Goal: Information Seeking & Learning: Learn about a topic

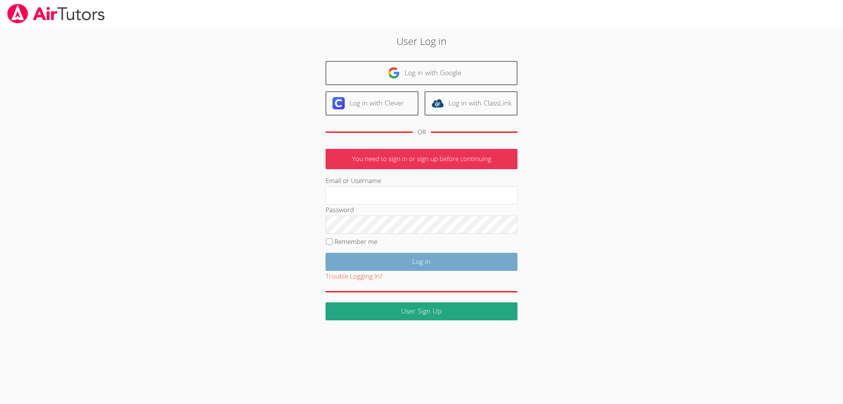
type input "[EMAIL_ADDRESS][DOMAIN_NAME]"
click at [405, 259] on input "Log in" at bounding box center [422, 262] width 192 height 18
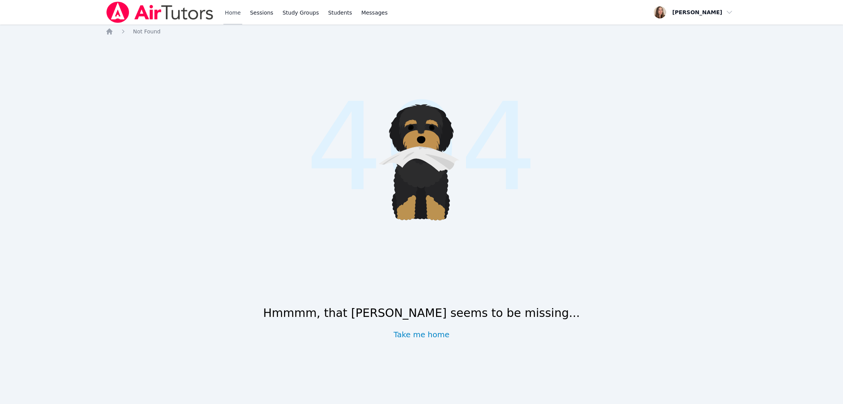
click at [236, 12] on link "Home" at bounding box center [232, 12] width 19 height 25
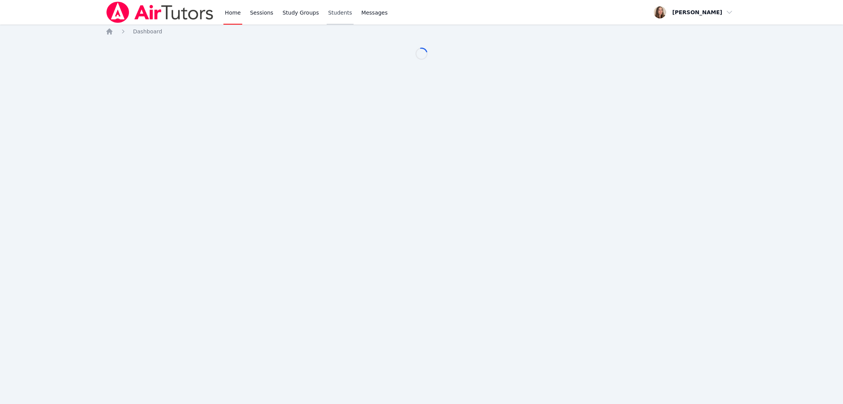
click at [330, 13] on link "Students" at bounding box center [340, 12] width 27 height 25
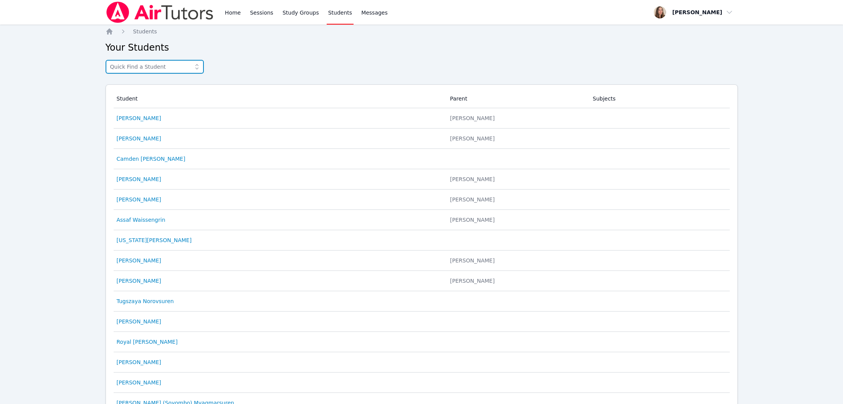
click at [146, 71] on input "text" at bounding box center [155, 67] width 98 height 14
type input "[PERSON_NAME]"
click at [138, 85] on span "[PERSON_NAME]" at bounding box center [154, 84] width 89 height 8
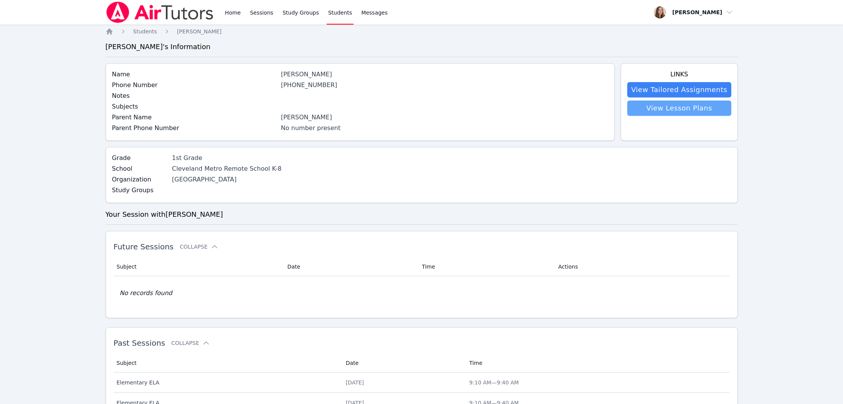
click at [685, 111] on link "View Lesson Plans" at bounding box center [679, 108] width 104 height 15
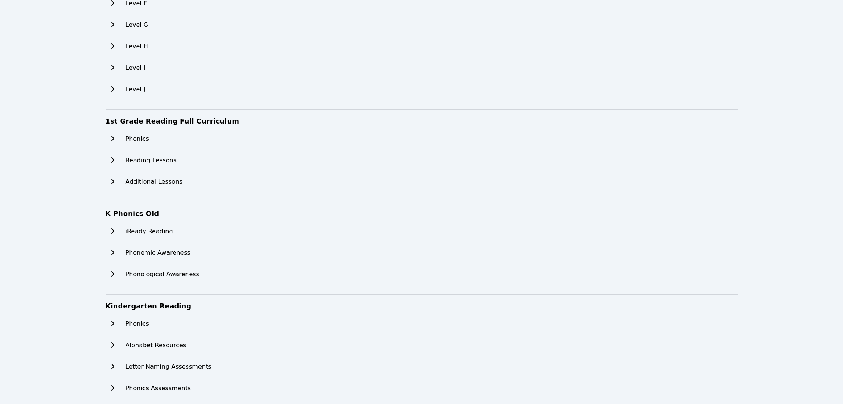
scroll to position [105, 0]
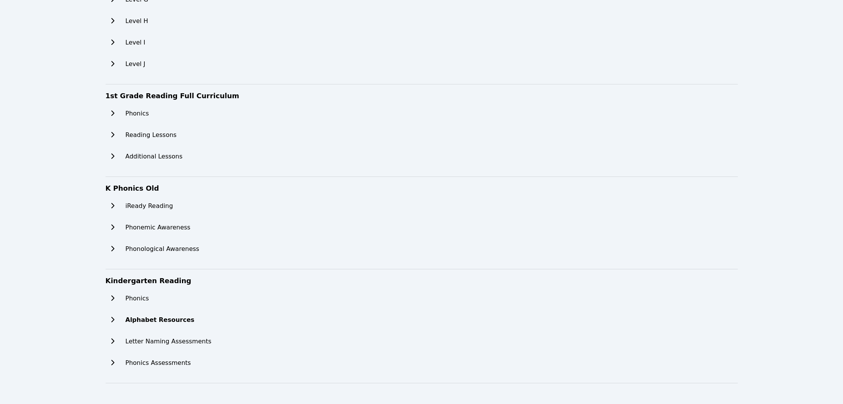
click at [124, 323] on div "Alphabet Resources" at bounding box center [159, 320] width 106 height 15
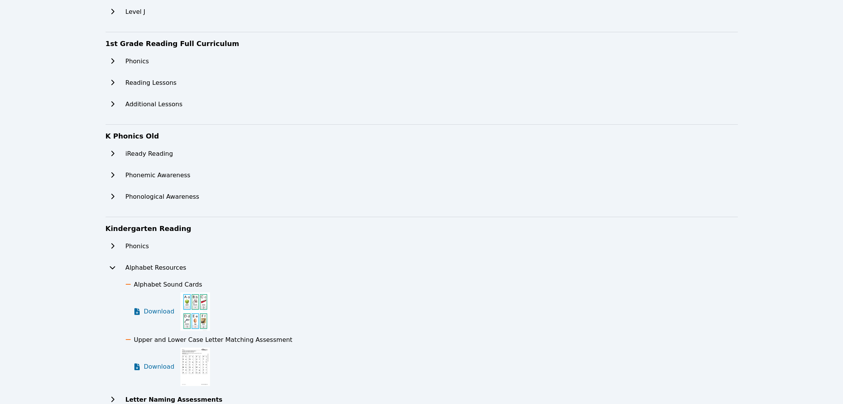
click at [119, 392] on button at bounding box center [113, 399] width 14 height 15
click at [156, 171] on h2 "Phonemic Awareness" at bounding box center [163, 175] width 74 height 9
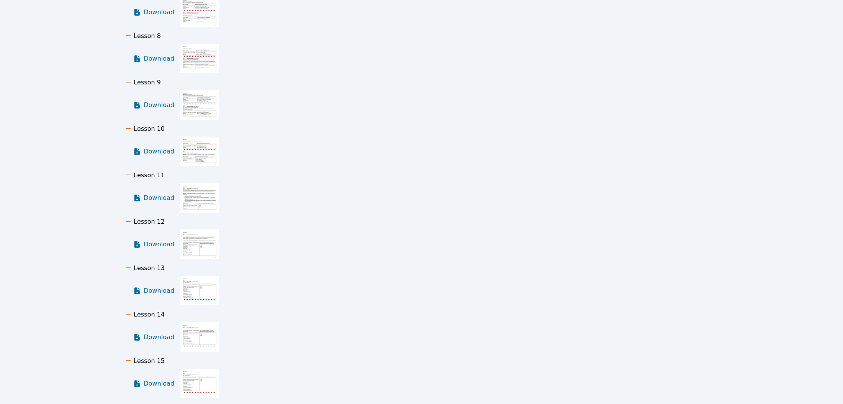
scroll to position [640, 0]
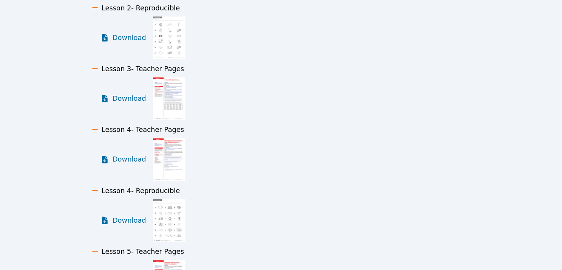
scroll to position [1552, 0]
